Goal: Task Accomplishment & Management: Use online tool/utility

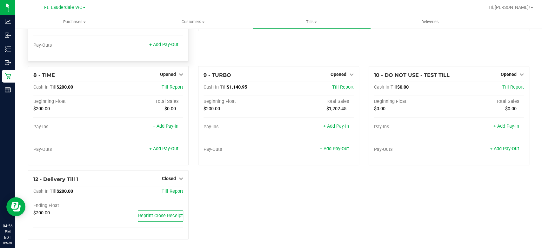
scroll to position [179, 0]
click at [175, 74] on link "Opened" at bounding box center [171, 74] width 23 height 5
click at [165, 89] on link "Close Till" at bounding box center [168, 87] width 17 height 5
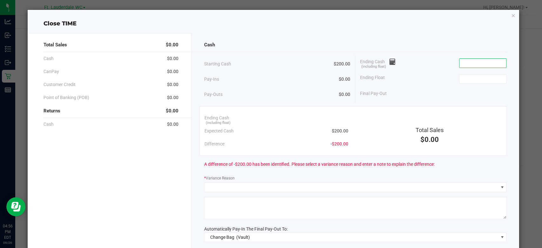
click at [486, 62] on input at bounding box center [482, 63] width 47 height 9
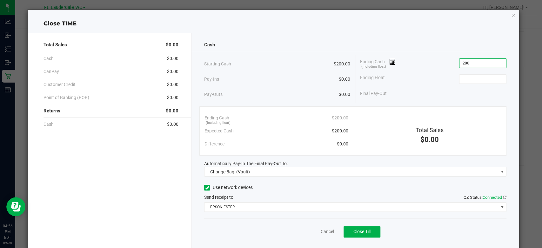
type input "$200.00"
click at [432, 90] on div "Final Pay-Out $0.00" at bounding box center [433, 93] width 146 height 13
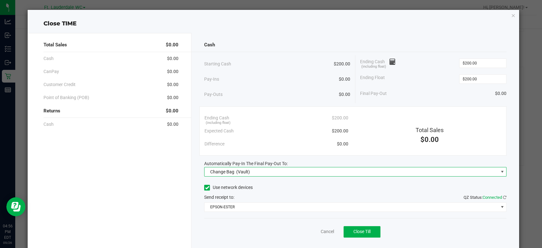
click at [322, 171] on span "Change Bag (Vault)" at bounding box center [351, 171] width 294 height 9
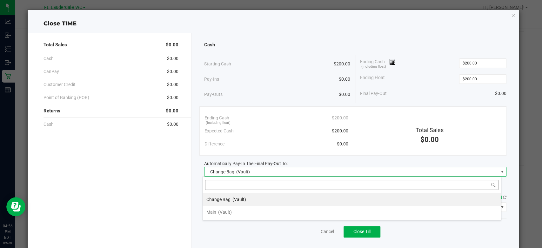
scroll to position [9, 299]
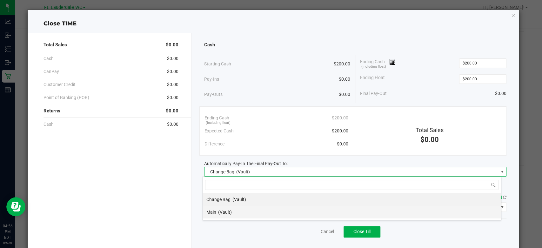
click at [229, 206] on div "Main (Vault)" at bounding box center [218, 211] width 25 height 11
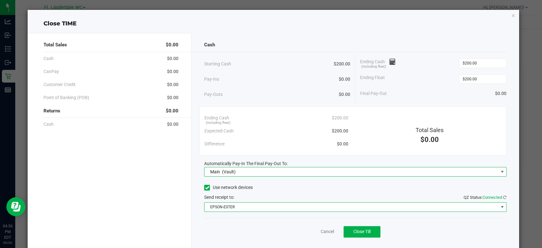
click at [229, 206] on span "EPSON-ESTER" at bounding box center [351, 207] width 294 height 9
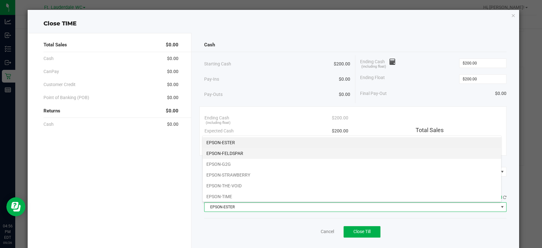
click at [239, 149] on li "EPSON-FELDSPAR" at bounding box center [352, 153] width 298 height 11
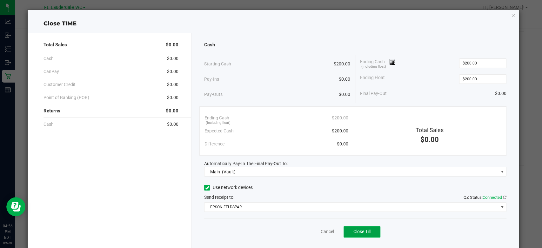
click at [355, 233] on span "Close Till" at bounding box center [361, 231] width 17 height 5
click at [307, 230] on link "Dismiss" at bounding box center [312, 231] width 15 height 7
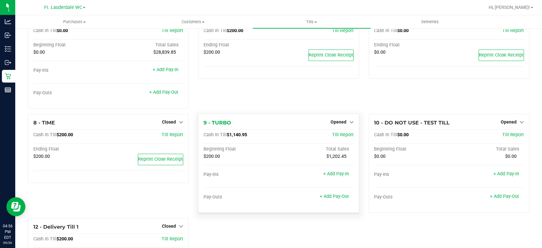
scroll to position [0, 0]
